Goal: Transaction & Acquisition: Download file/media

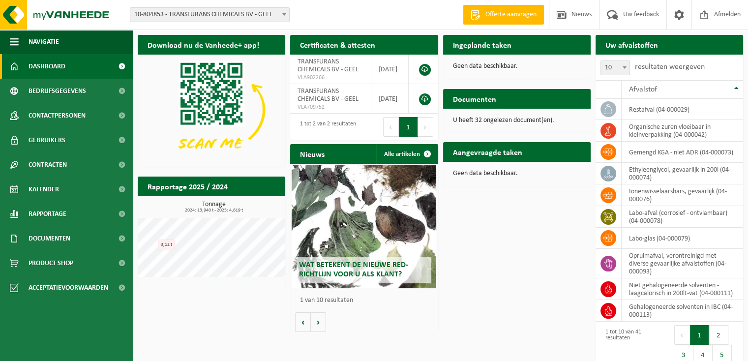
click at [341, 44] on h2 "Certificaten & attesten" at bounding box center [337, 44] width 95 height 19
click at [61, 215] on span "Rapportage" at bounding box center [48, 214] width 38 height 25
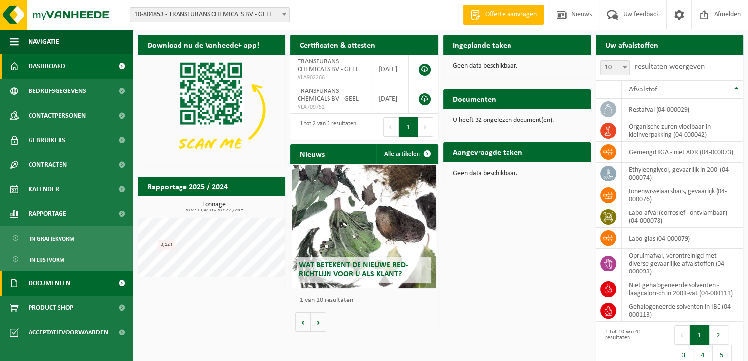
click at [47, 290] on span "Documenten" at bounding box center [50, 283] width 42 height 25
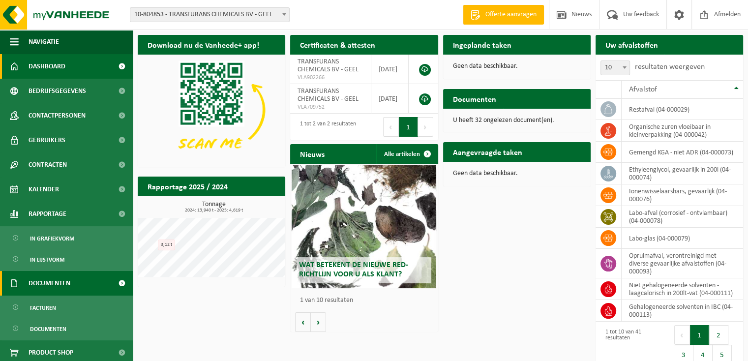
click at [57, 286] on span "Documenten" at bounding box center [50, 283] width 42 height 25
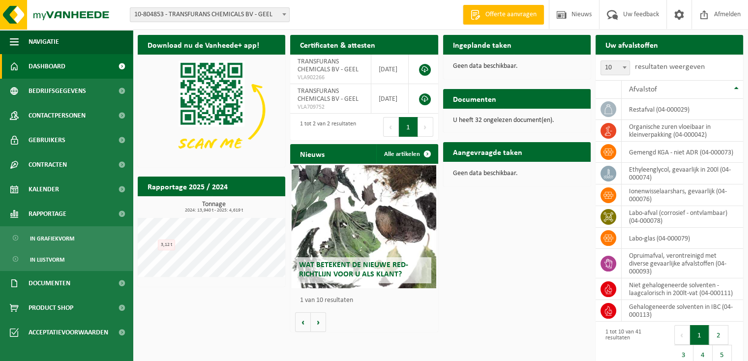
click at [418, 123] on button "Volgende" at bounding box center [425, 127] width 15 height 20
click at [502, 118] on p "U heeft 32 ongelezen document(en)." at bounding box center [517, 120] width 128 height 7
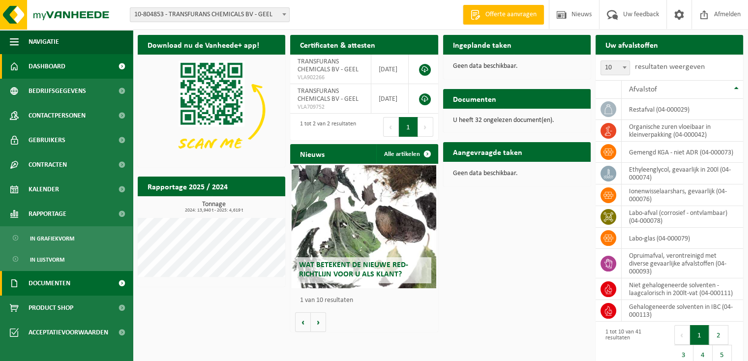
click at [88, 283] on link "Documenten" at bounding box center [66, 283] width 133 height 25
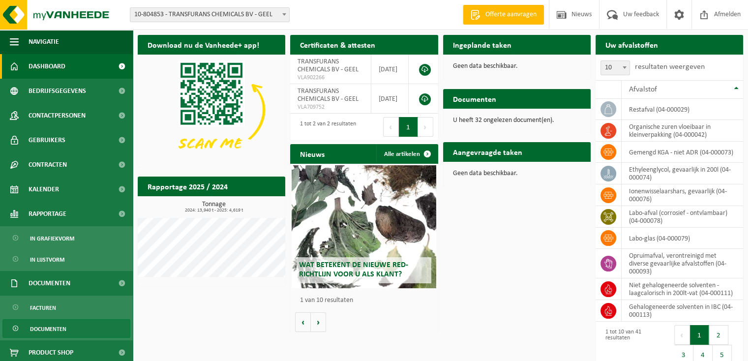
click at [46, 326] on span "Documenten" at bounding box center [48, 329] width 36 height 19
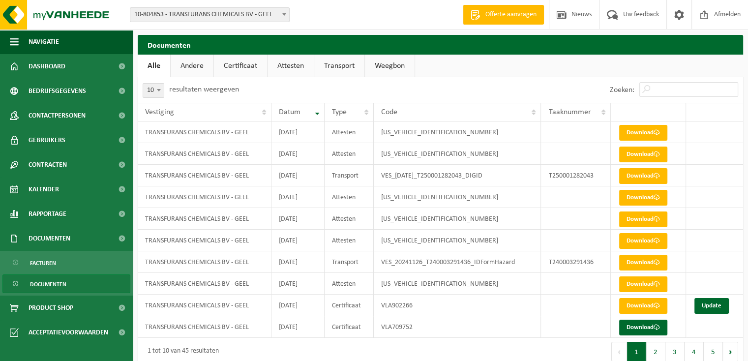
click at [251, 62] on link "Certificaat" at bounding box center [240, 66] width 53 height 23
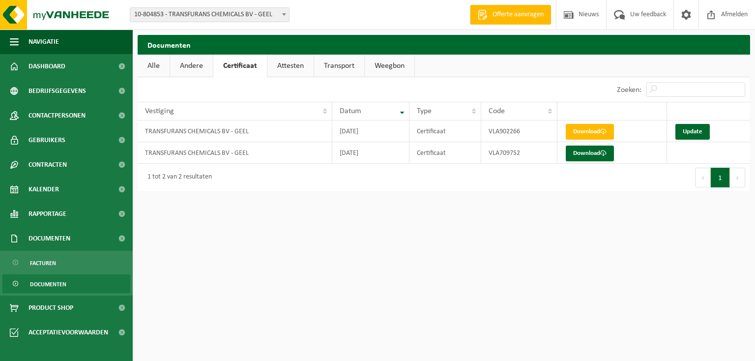
click at [278, 65] on link "Attesten" at bounding box center [291, 66] width 46 height 23
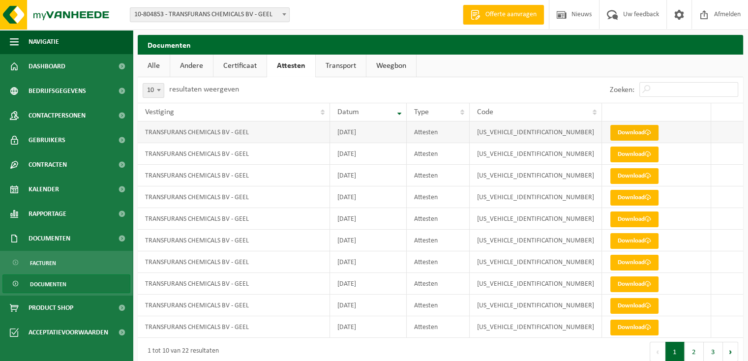
click at [627, 131] on link "Download" at bounding box center [634, 133] width 48 height 16
click at [335, 62] on link "Transport" at bounding box center [341, 66] width 50 height 23
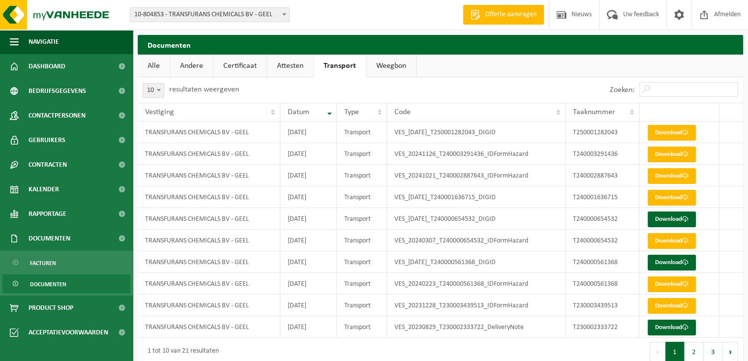
click at [378, 65] on link "Weegbon" at bounding box center [391, 66] width 50 height 23
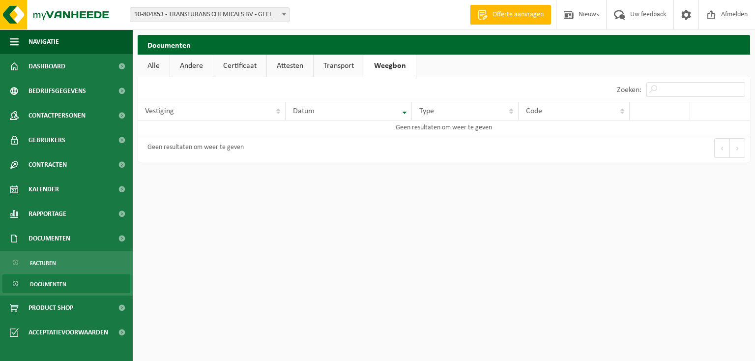
click at [350, 65] on link "Transport" at bounding box center [339, 66] width 50 height 23
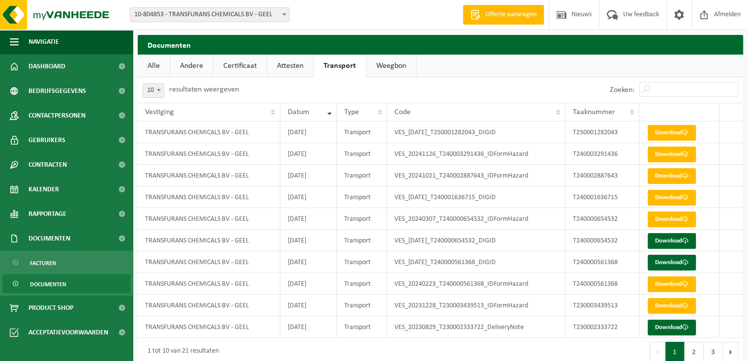
click at [152, 71] on link "Alle" at bounding box center [154, 66] width 32 height 23
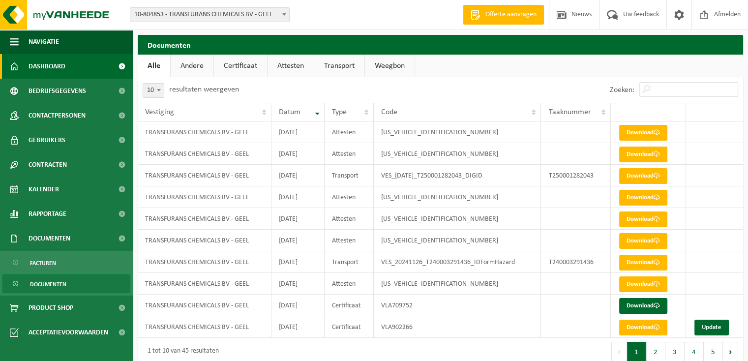
click at [78, 67] on link "Dashboard" at bounding box center [66, 66] width 133 height 25
